Goal: Find contact information: Find contact information

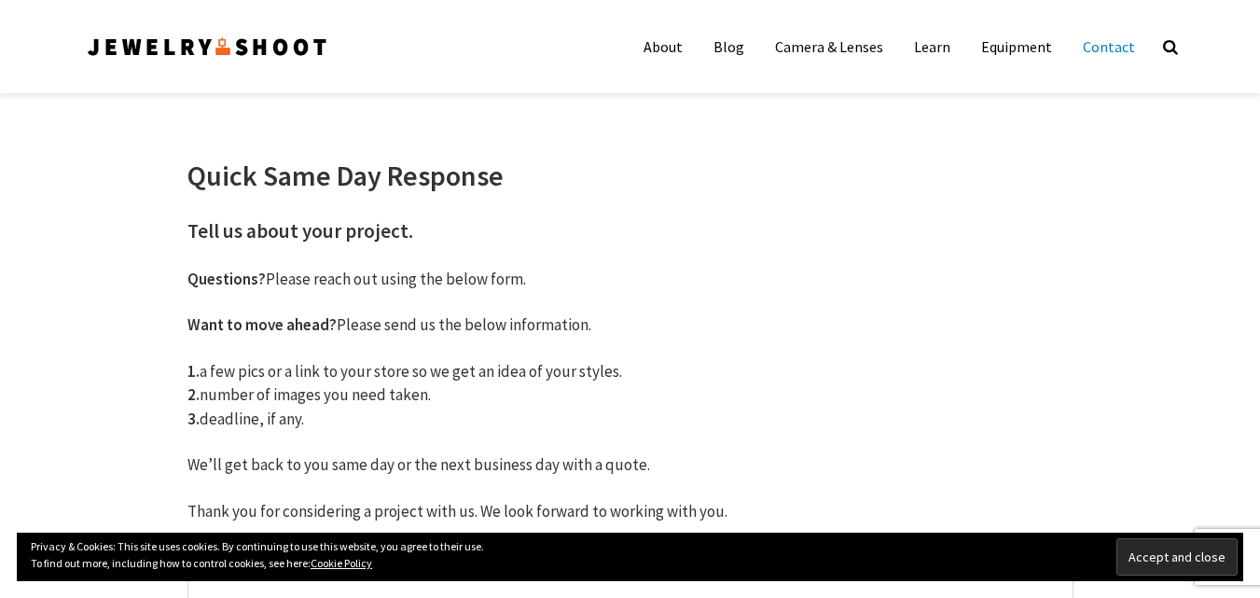
click at [1118, 48] on link "Contact" at bounding box center [1109, 46] width 80 height 37
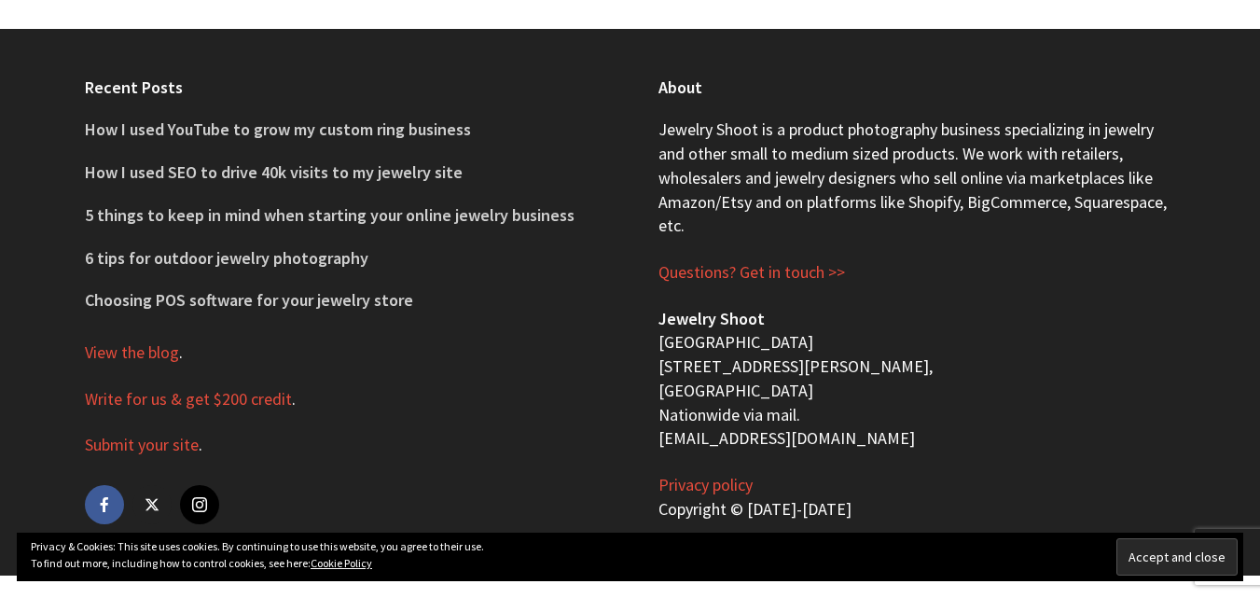
scroll to position [1239, 0]
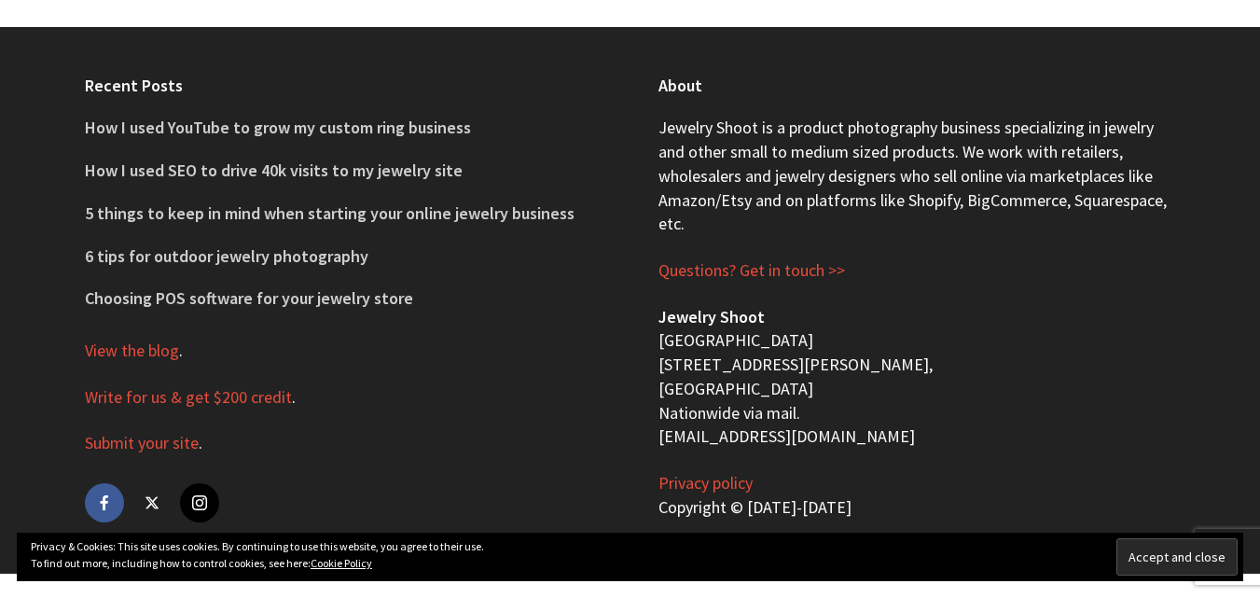
drag, startPoint x: 793, startPoint y: 528, endPoint x: 556, endPoint y: 457, distance: 247.3
click at [556, 457] on div "Recent Posts How I used YouTube to grow my custom ring business How I used SEO …" at bounding box center [344, 300] width 574 height 547
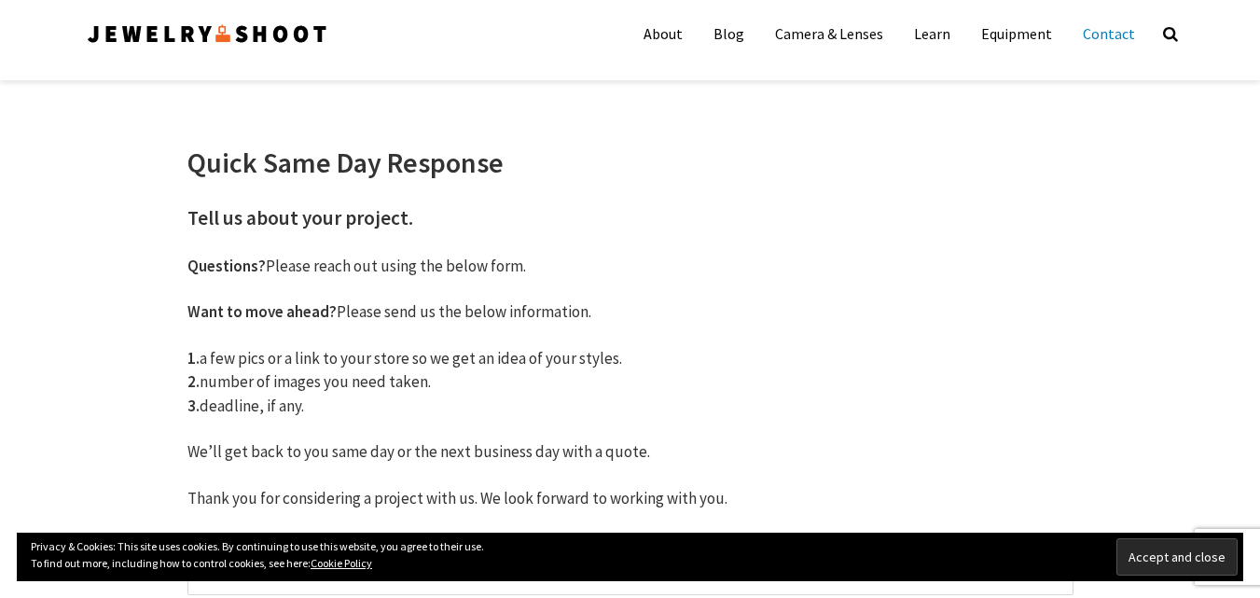
scroll to position [0, 0]
